Goal: Entertainment & Leisure: Consume media (video, audio)

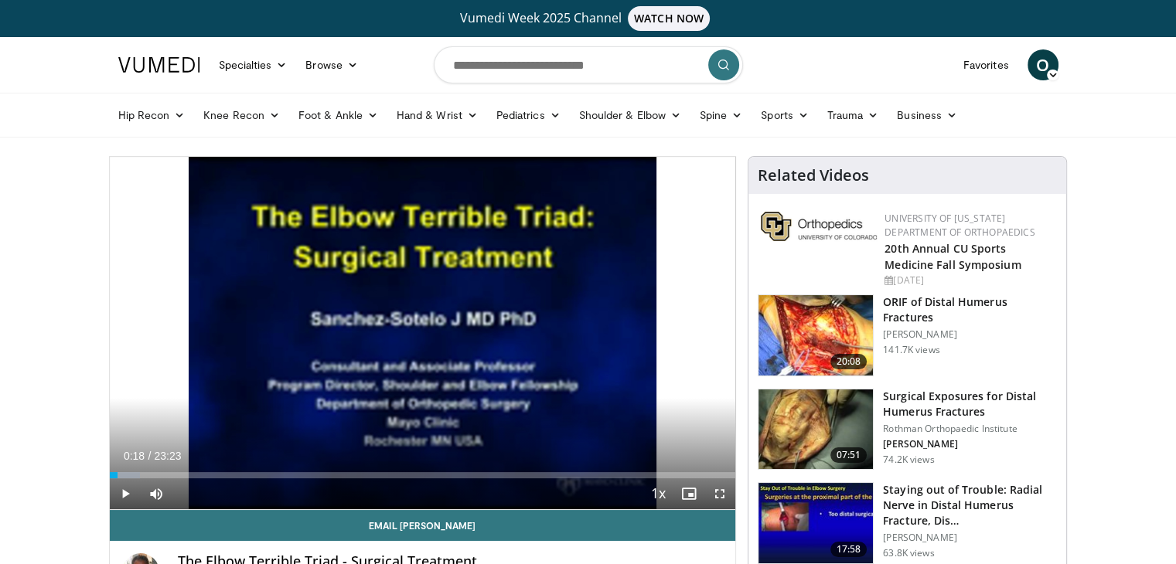
click at [118, 492] on span "Video Player" at bounding box center [125, 494] width 31 height 31
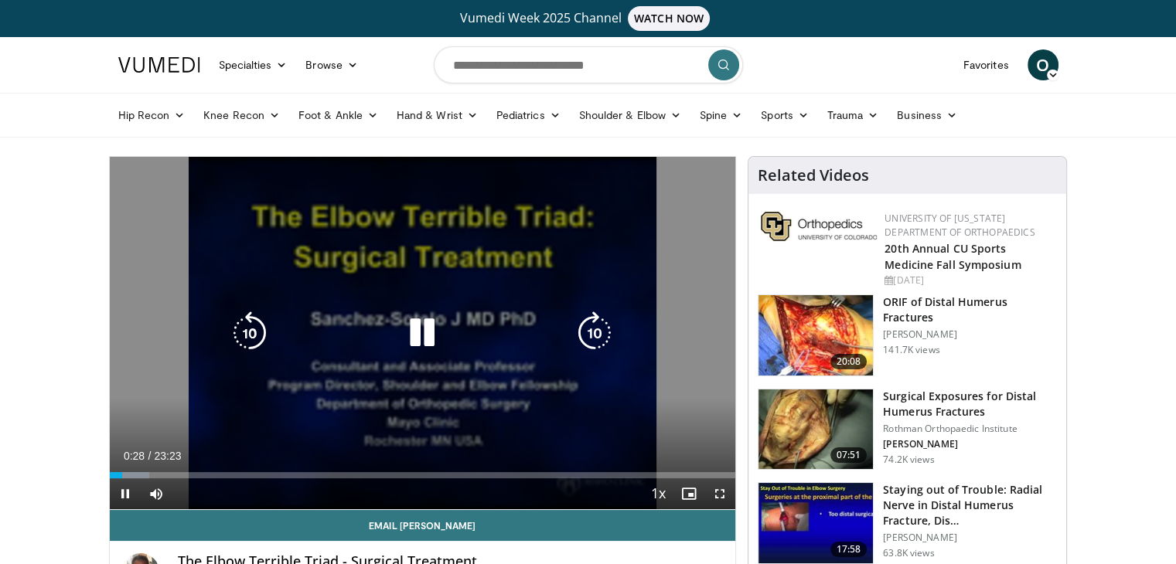
click at [421, 329] on icon "Video Player" at bounding box center [421, 333] width 43 height 43
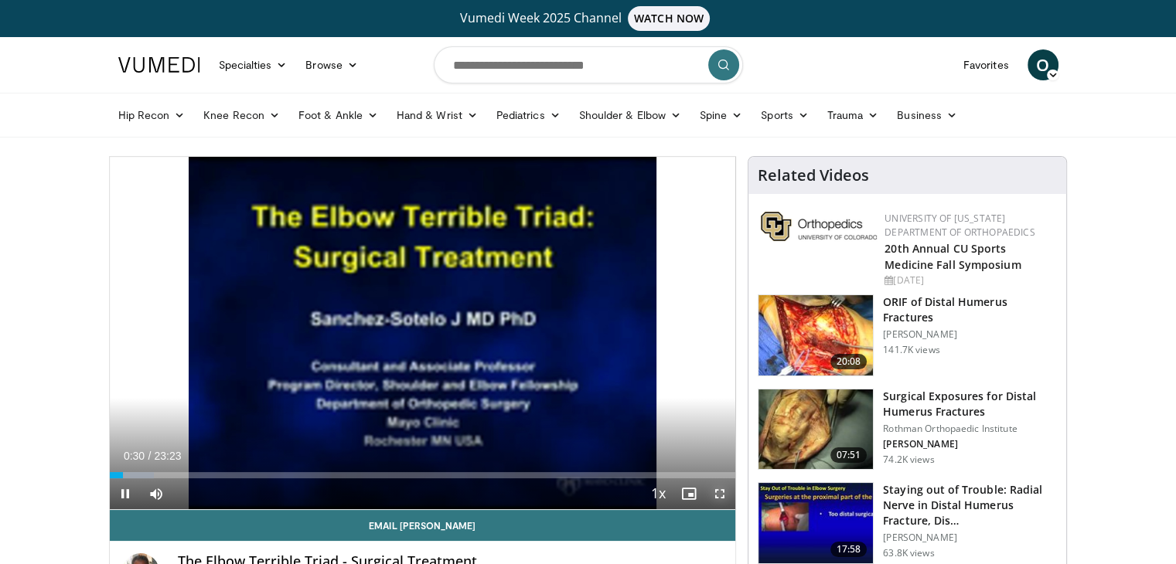
click at [719, 492] on span "Video Player" at bounding box center [719, 494] width 31 height 31
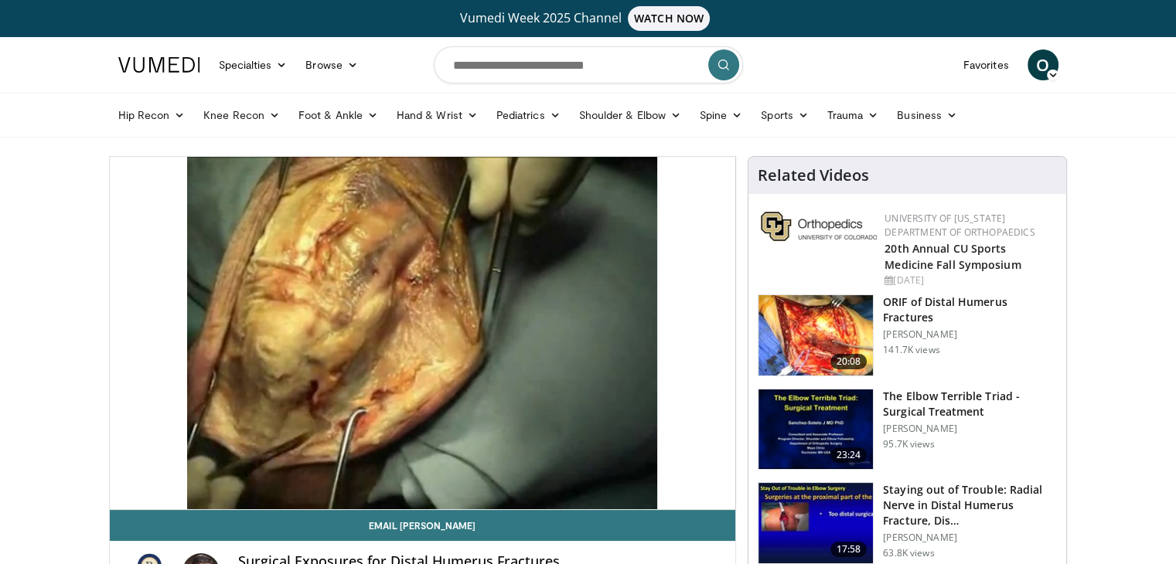
click at [823, 55] on nav "Specialties Adult & Family Medicine Allergy, Asthma, Immunology Anesthesiology …" at bounding box center [588, 65] width 959 height 56
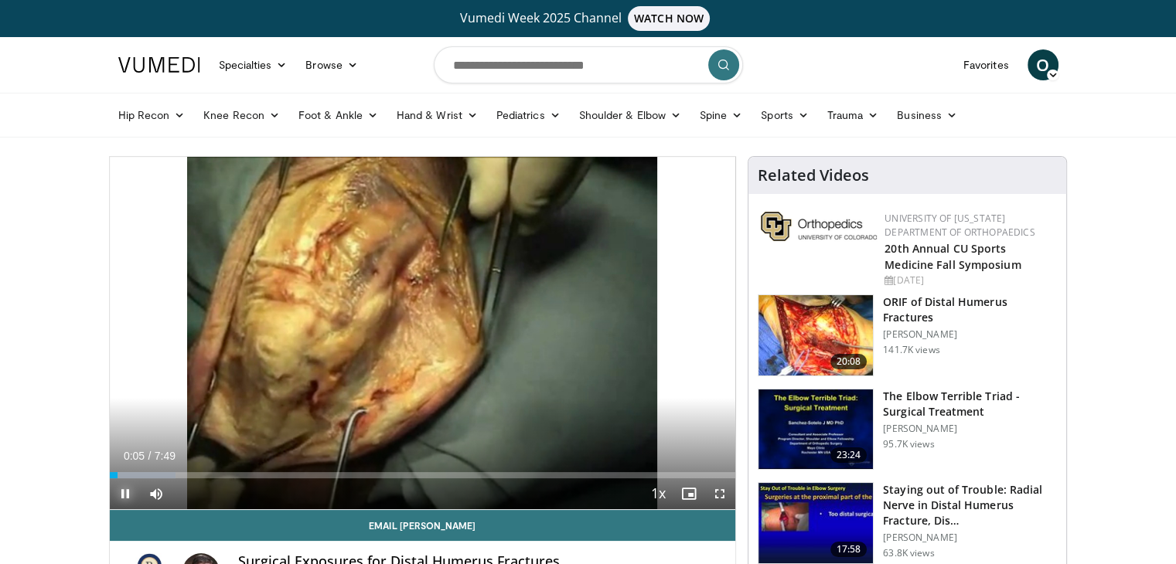
click at [121, 492] on span "Video Player" at bounding box center [125, 494] width 31 height 31
